Goal: Transaction & Acquisition: Purchase product/service

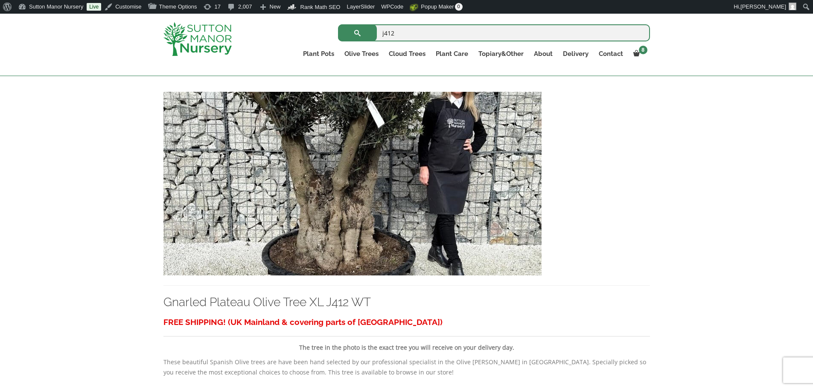
click at [221, 33] on img at bounding box center [197, 39] width 68 height 34
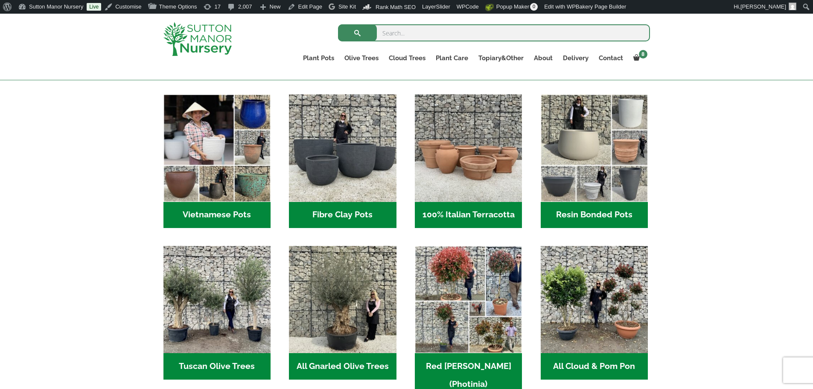
scroll to position [384, 0]
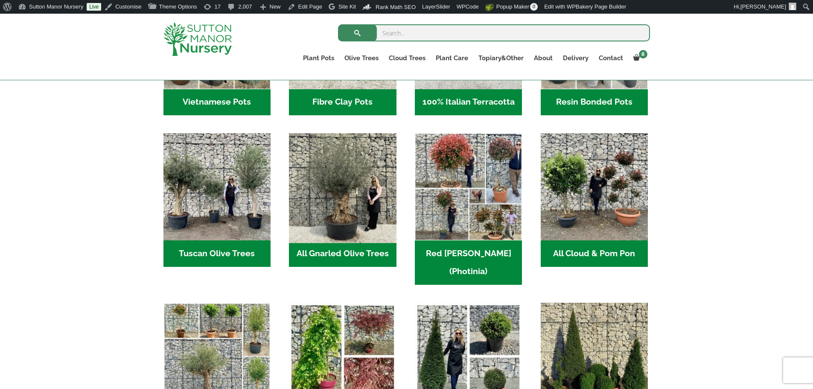
click at [377, 223] on img "Visit product category All Gnarled Olive Trees" at bounding box center [342, 187] width 113 height 113
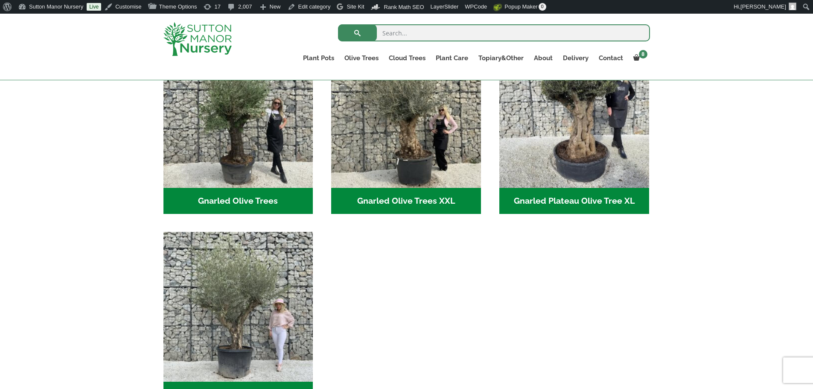
scroll to position [213, 0]
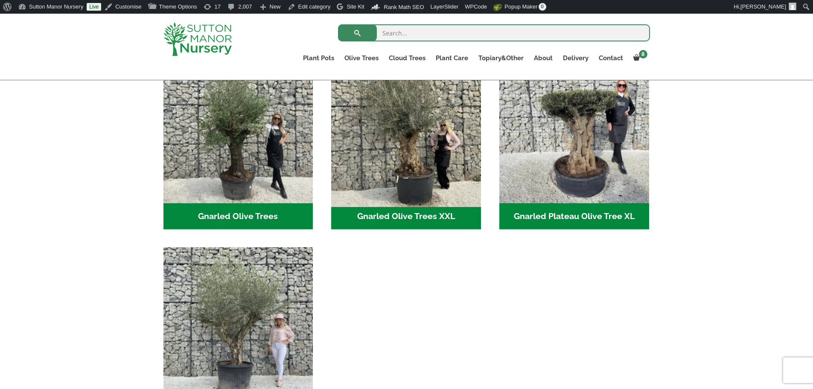
click at [411, 160] on img "Visit product category Gnarled Olive Trees XXL" at bounding box center [406, 128] width 157 height 157
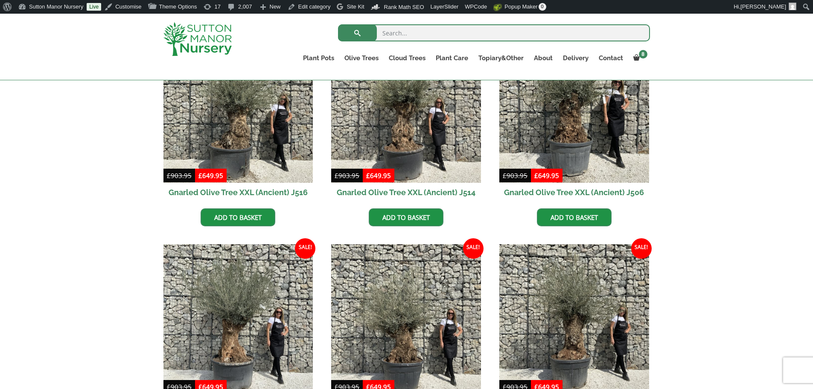
scroll to position [854, 0]
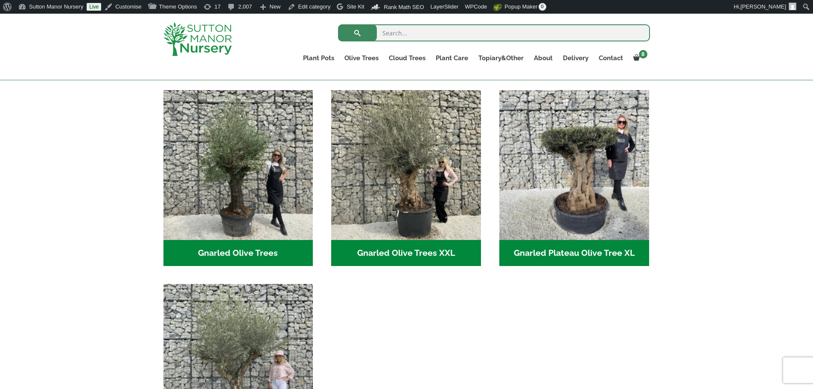
scroll to position [171, 0]
